Goal: Transaction & Acquisition: Download file/media

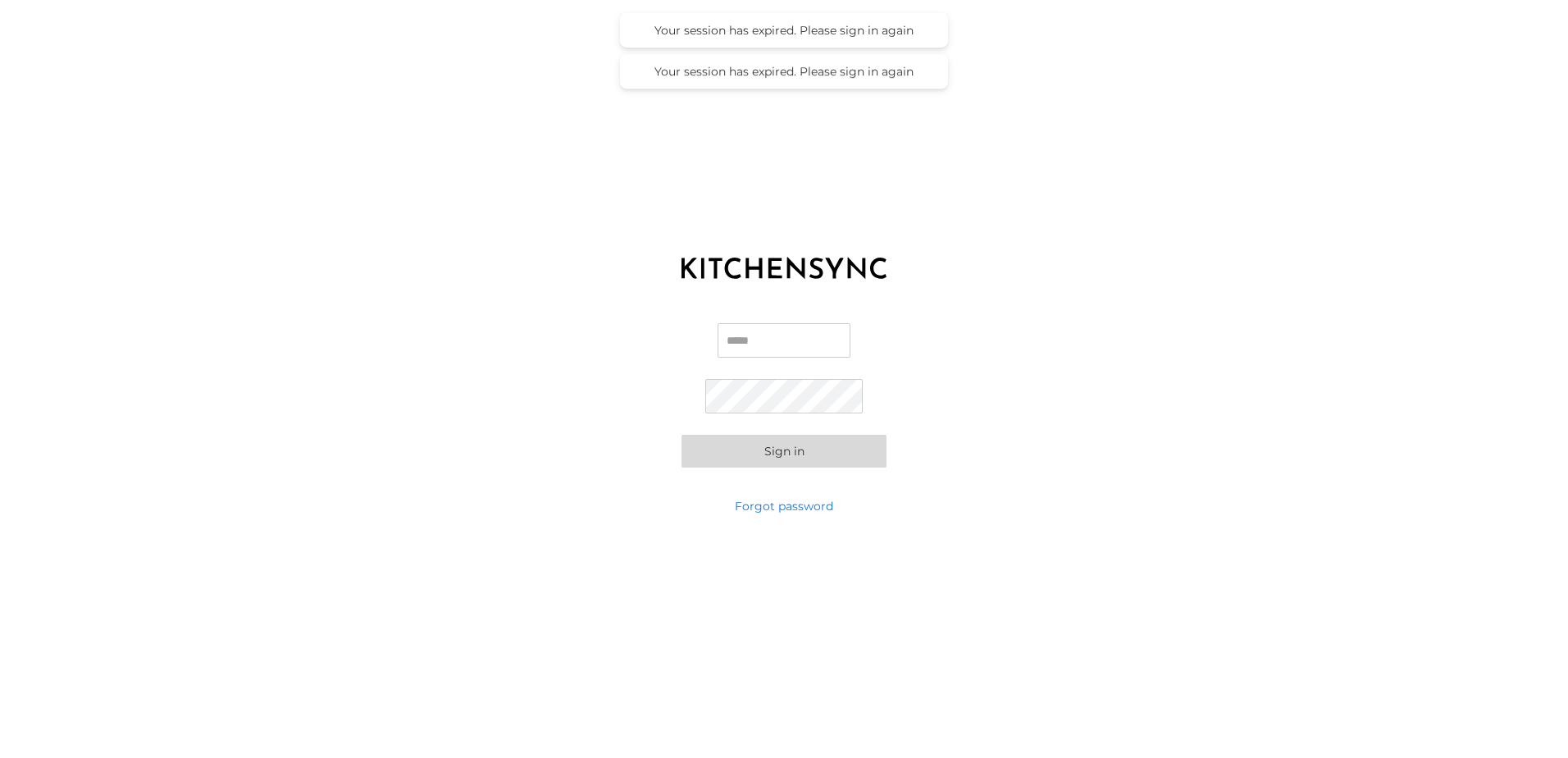
type input "**********"
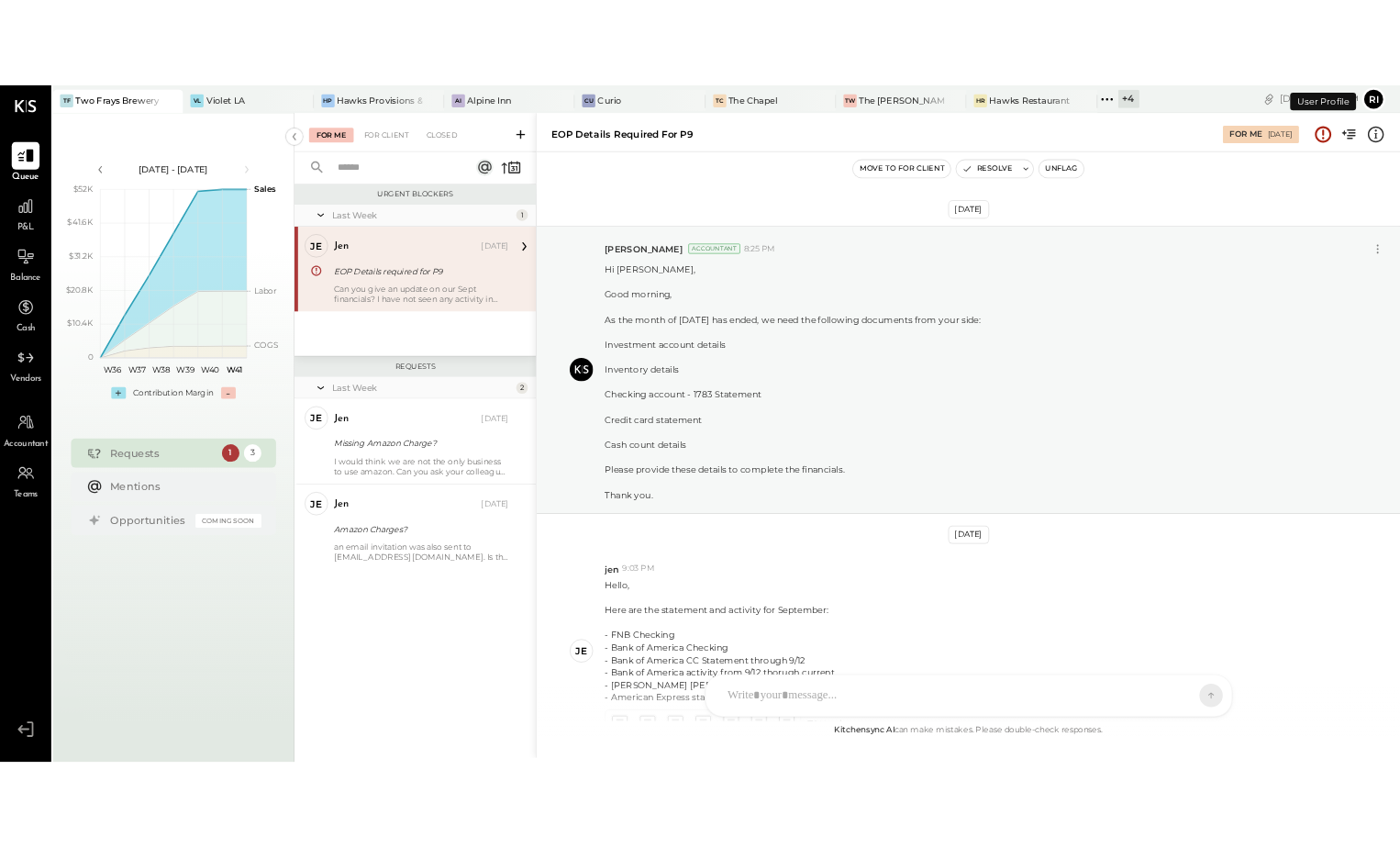
scroll to position [303, 0]
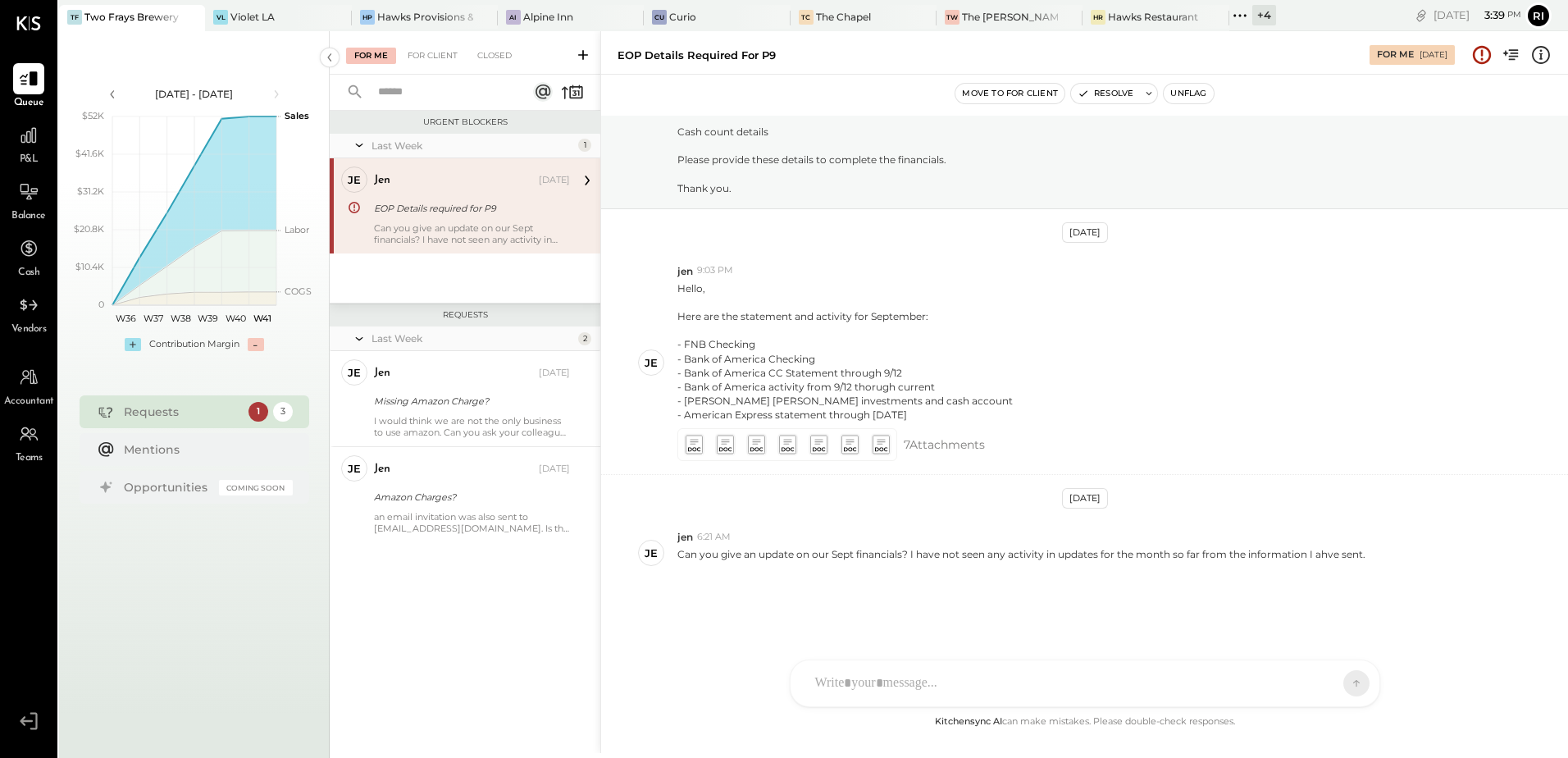
click at [477, 218] on div "jen [DATE] EOP Details required for P9 Can you give an update on our Sept finan…" at bounding box center [472, 206] width 196 height 79
click at [694, 440] on icon at bounding box center [694, 443] width 8 height 5
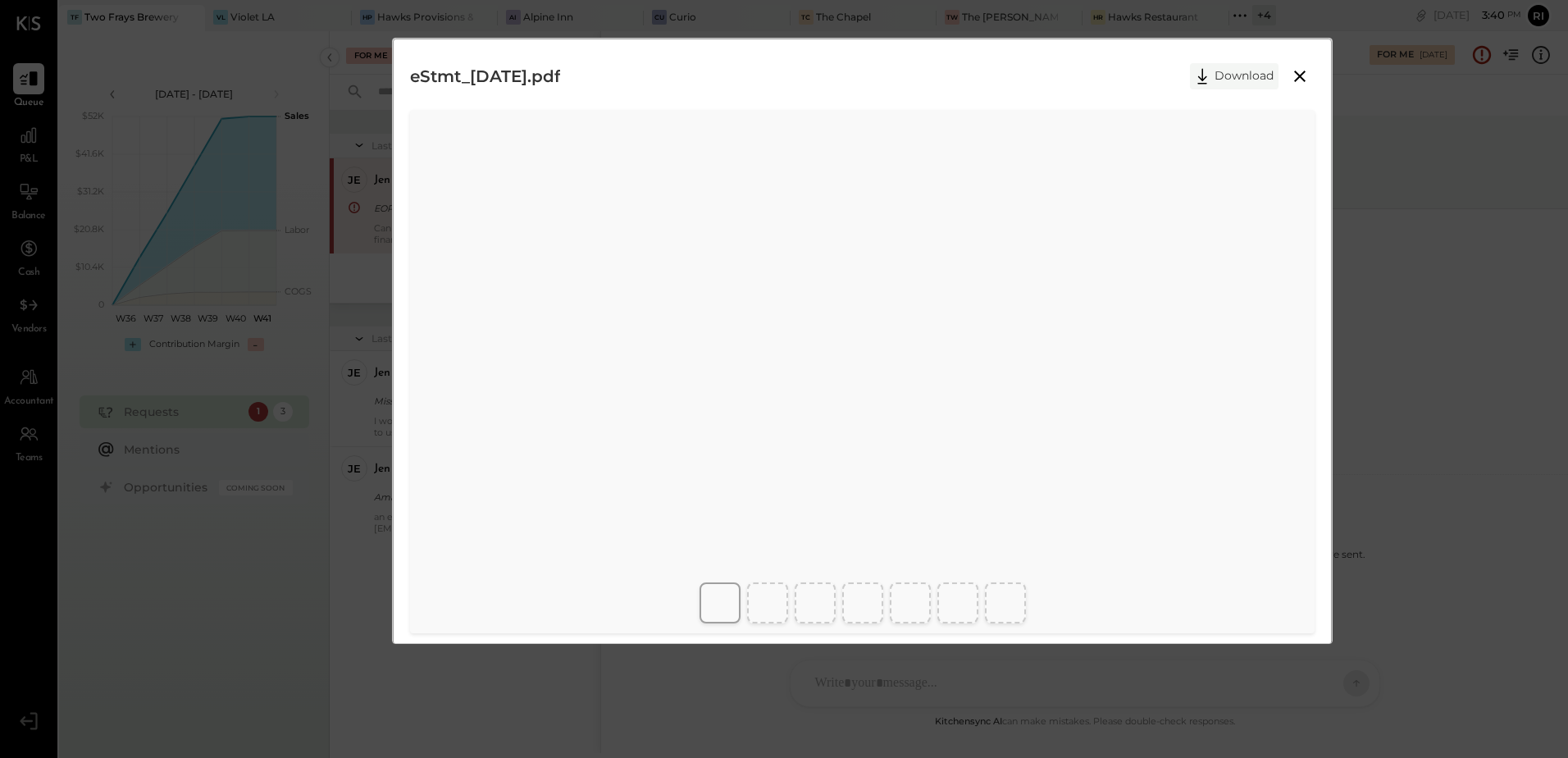
click at [1262, 64] on button "Download" at bounding box center [1234, 75] width 89 height 26
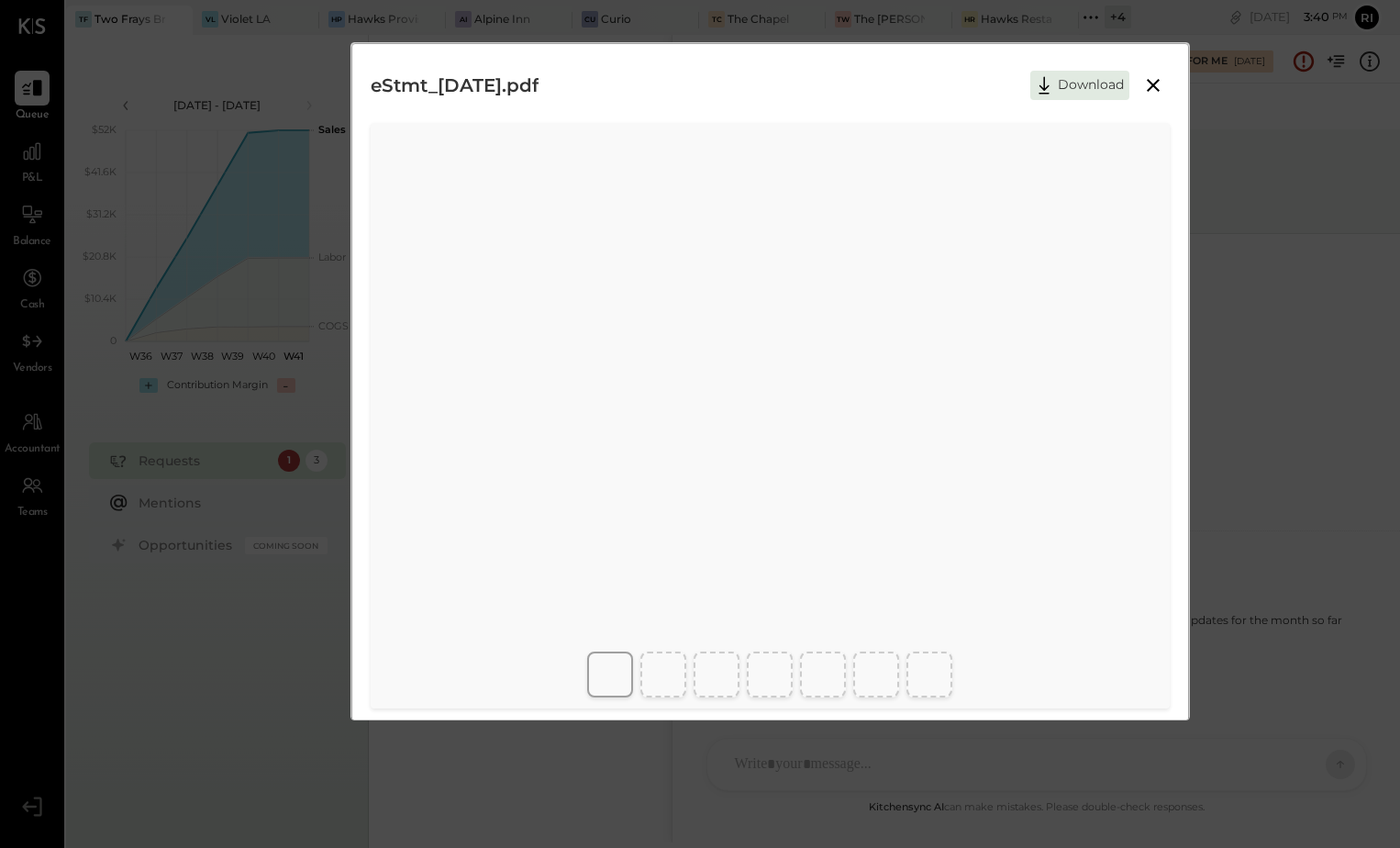
click at [1086, 72] on button "Download" at bounding box center [1080, 84] width 99 height 29
click at [1077, 84] on button "Download" at bounding box center [1080, 84] width 99 height 29
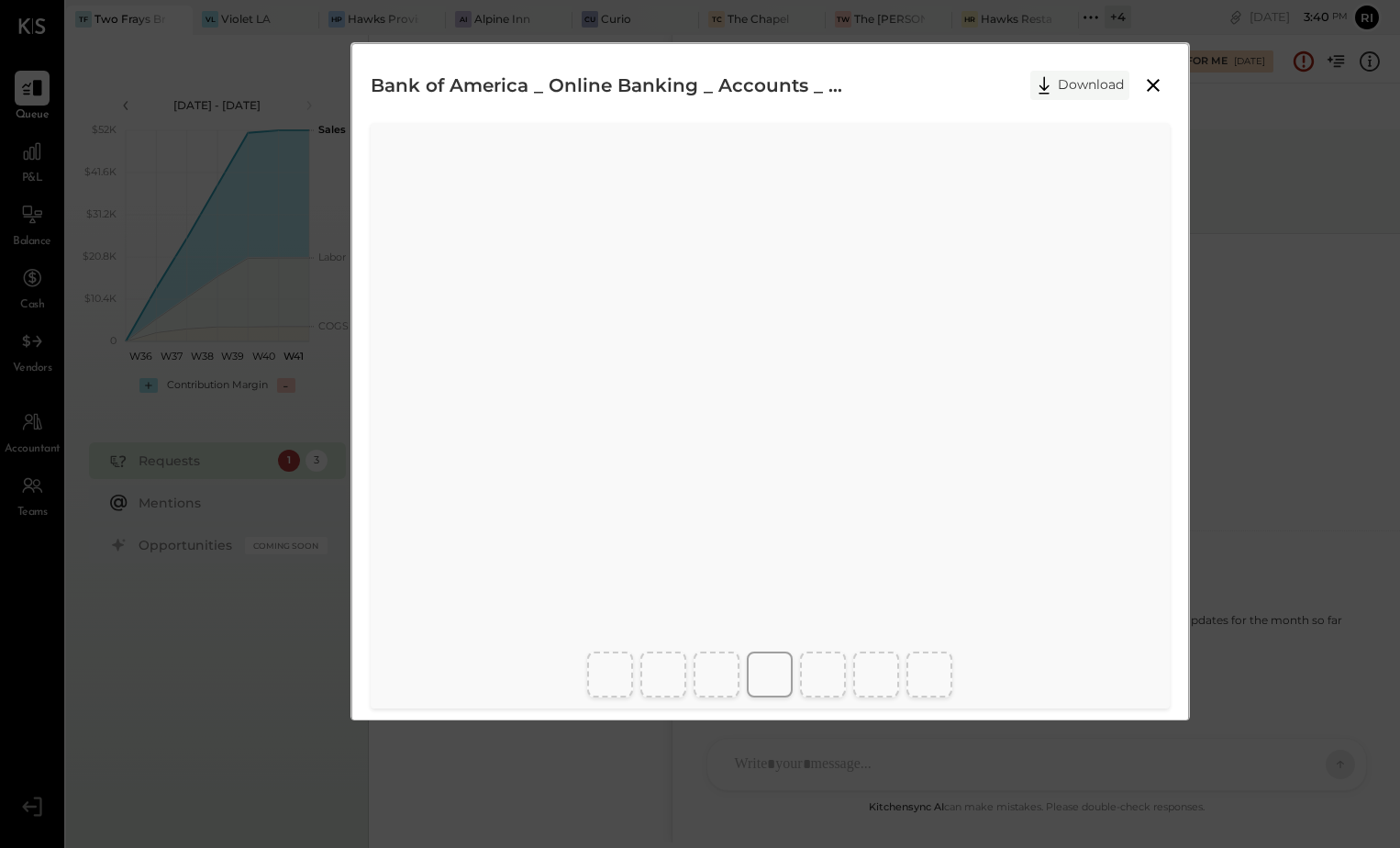
click at [1072, 80] on button "Download" at bounding box center [1080, 84] width 99 height 29
click at [1091, 84] on button "Download" at bounding box center [1080, 84] width 99 height 29
click at [1089, 89] on button "Download" at bounding box center [1080, 84] width 99 height 29
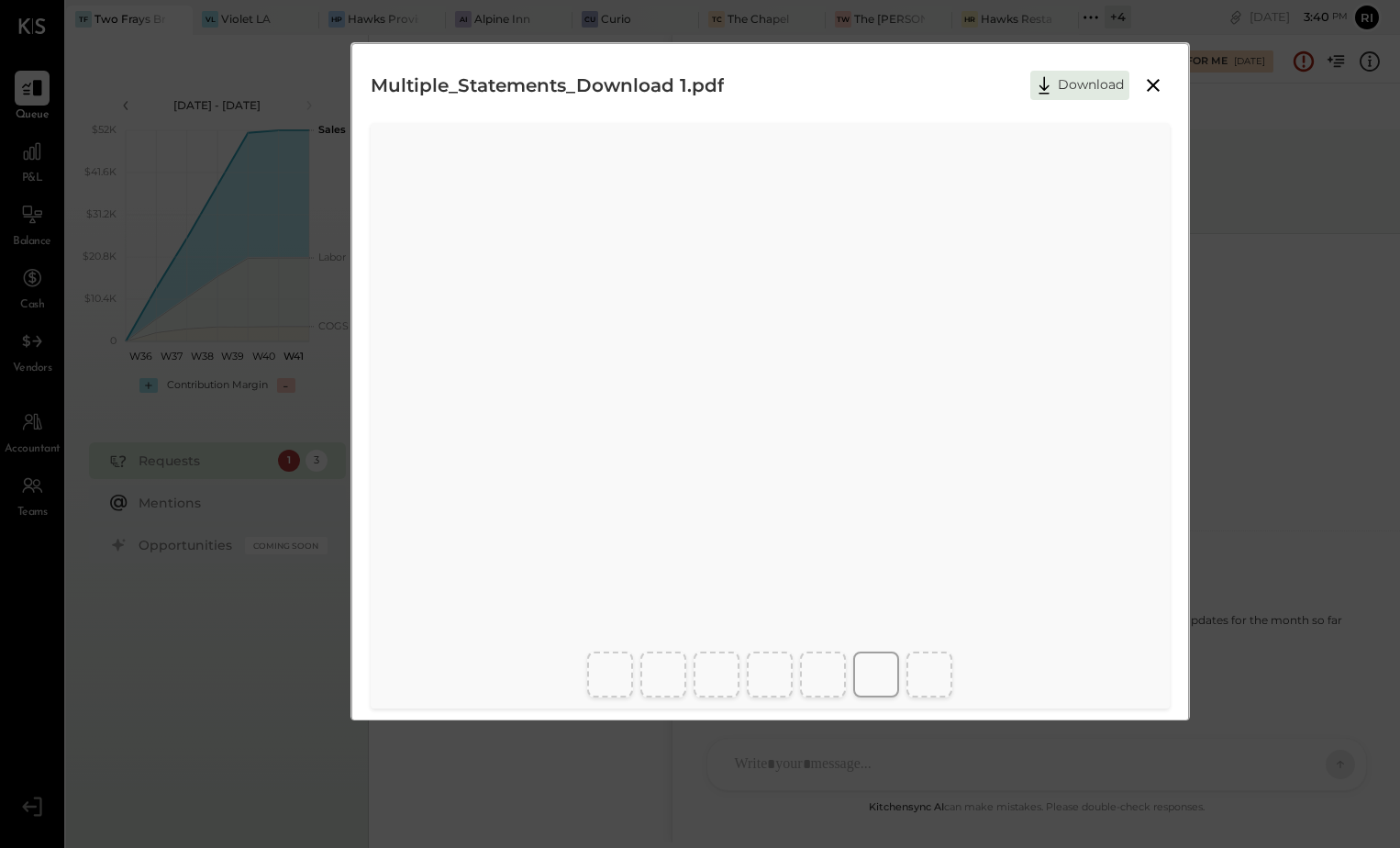
click at [1116, 86] on button "Download" at bounding box center [1080, 84] width 99 height 29
click at [1154, 80] on icon at bounding box center [1154, 85] width 22 height 22
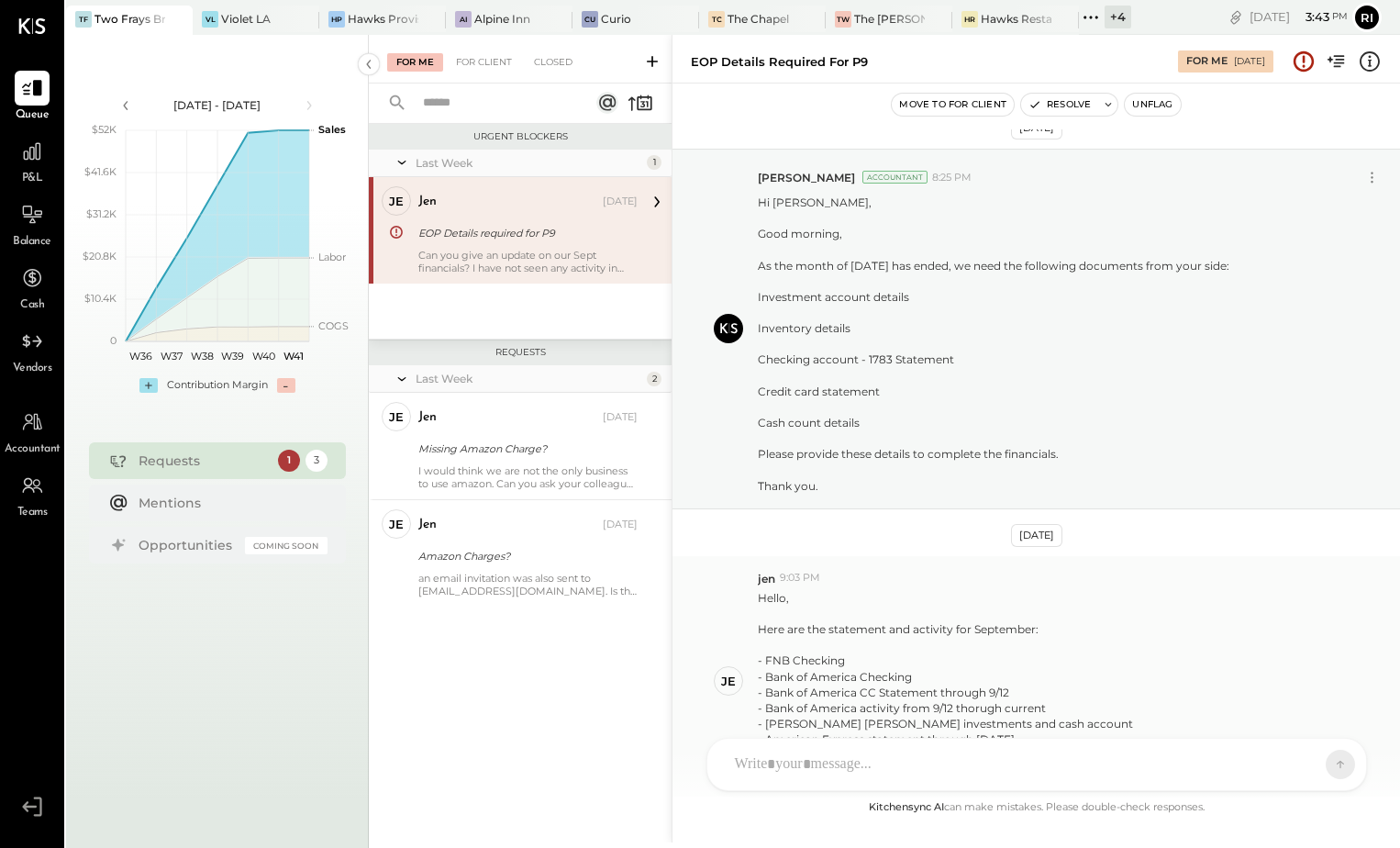
scroll to position [318, 0]
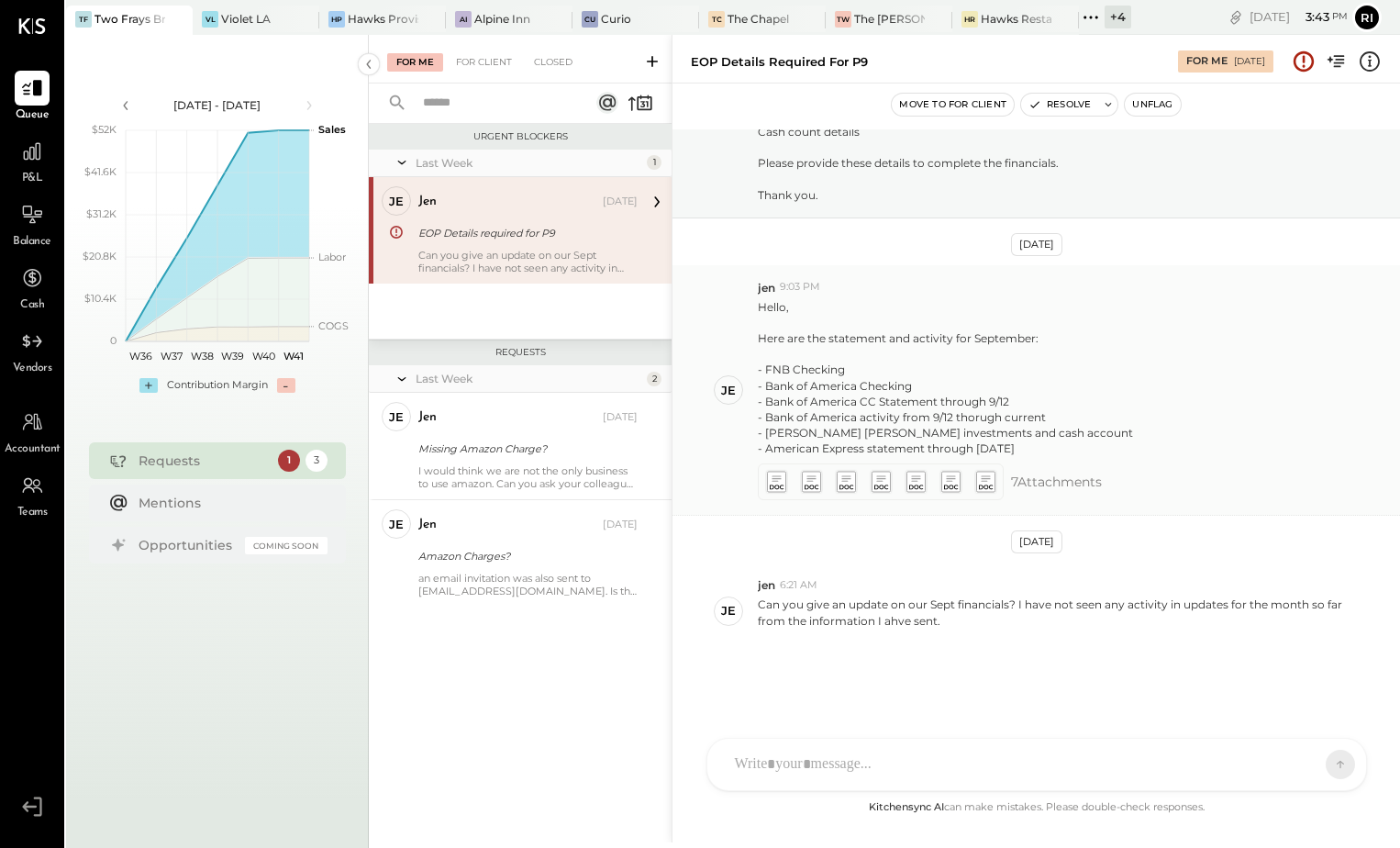
click at [769, 482] on icon at bounding box center [776, 482] width 20 height 22
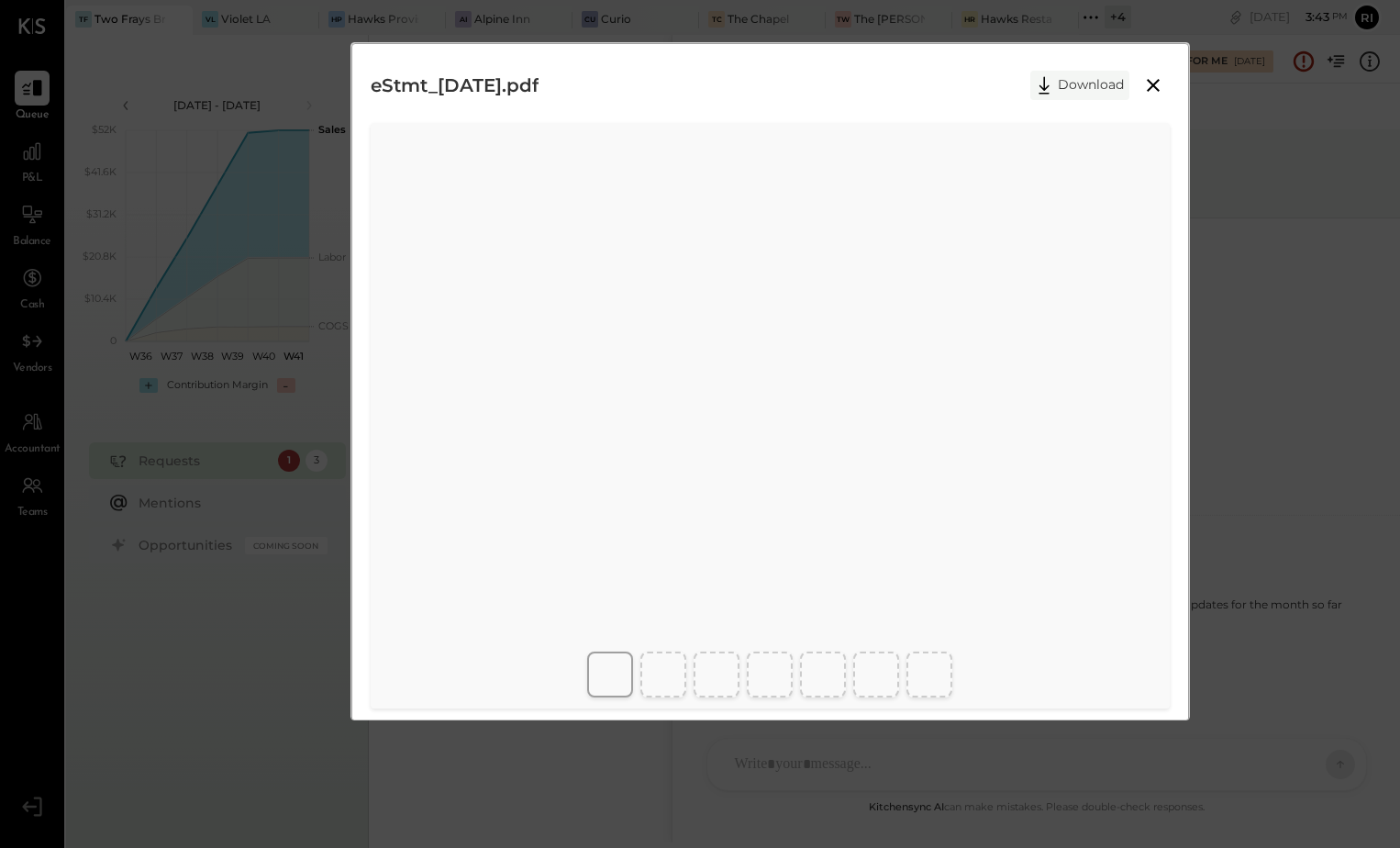
click at [1071, 94] on button "Download" at bounding box center [1080, 84] width 99 height 29
click at [1156, 89] on icon at bounding box center [1154, 85] width 13 height 13
